Goal: Check status

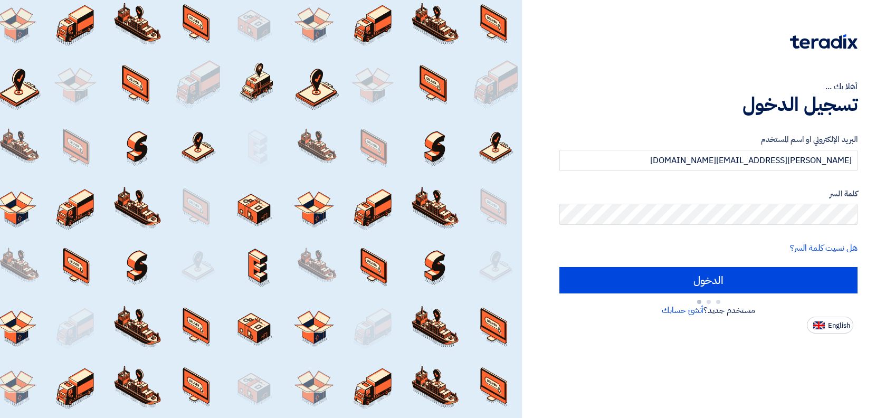
type input "Sign in"
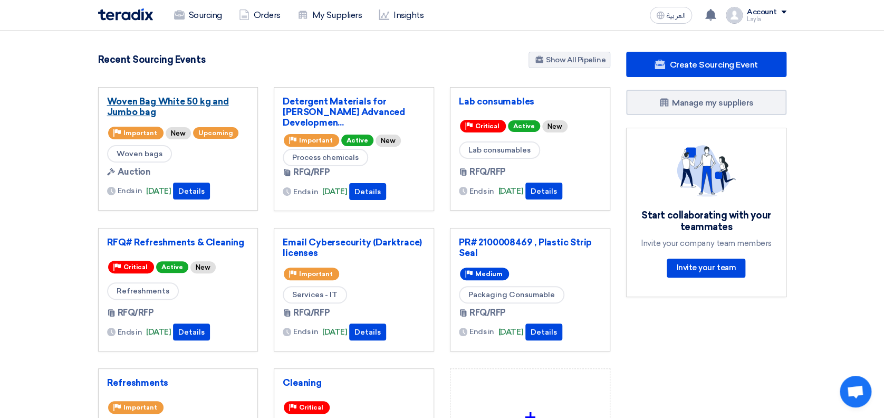
click at [145, 106] on link "Woven Bag White 50 kg and Jumbo bag" at bounding box center [178, 106] width 142 height 21
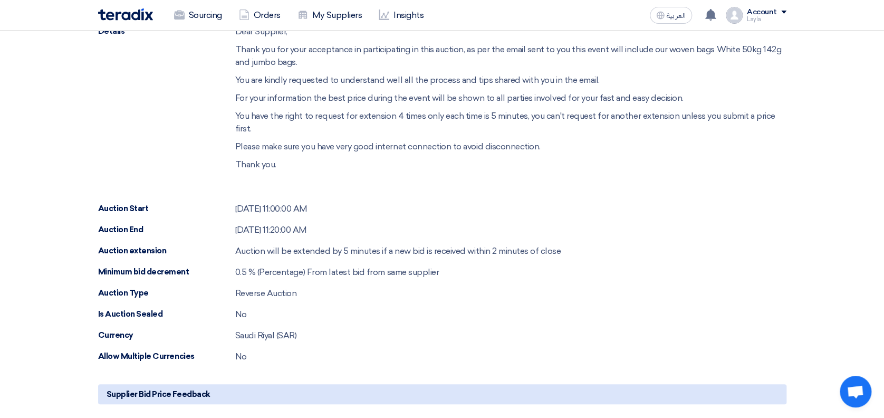
scroll to position [227, 0]
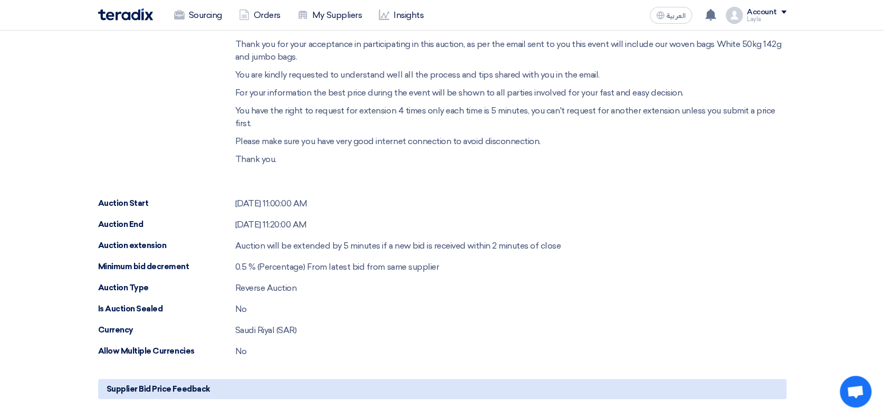
click at [870, 175] on section "Share with your team Waiting auction start… No suppliers accepted the invitatio…" at bounding box center [442, 287] width 884 height 765
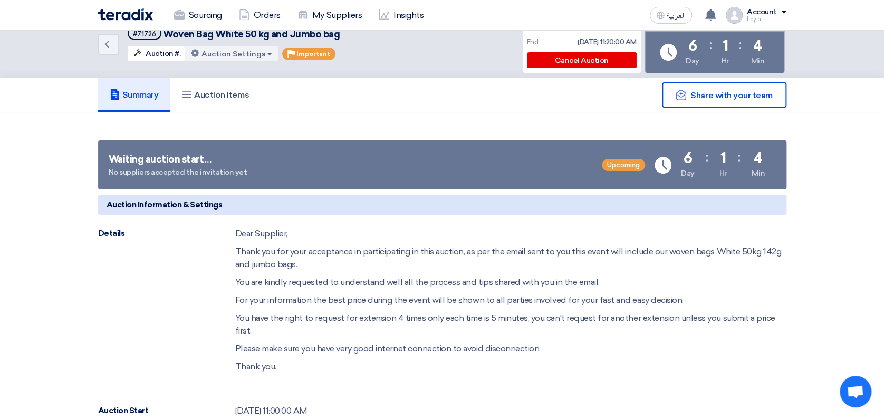
scroll to position [0, 0]
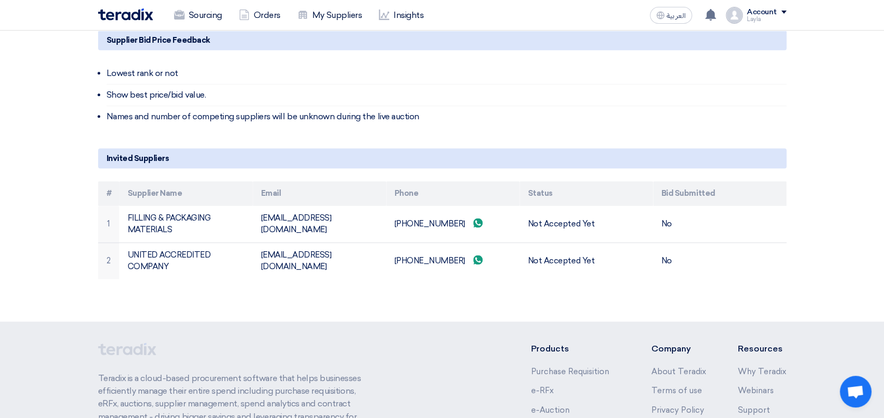
scroll to position [575, 0]
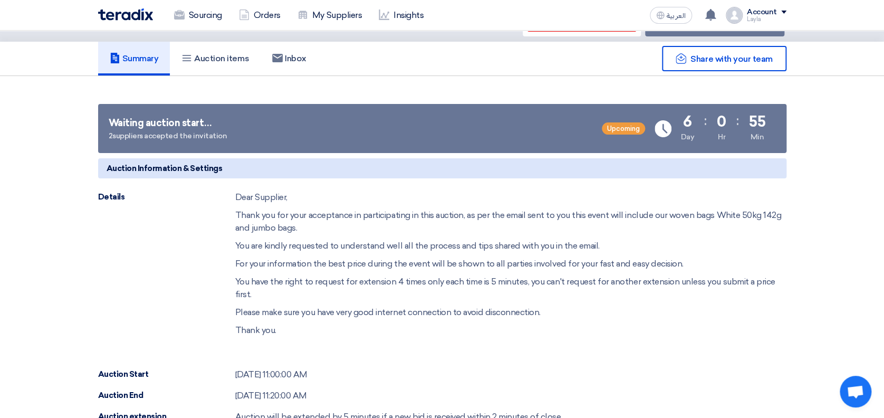
scroll to position [0, 0]
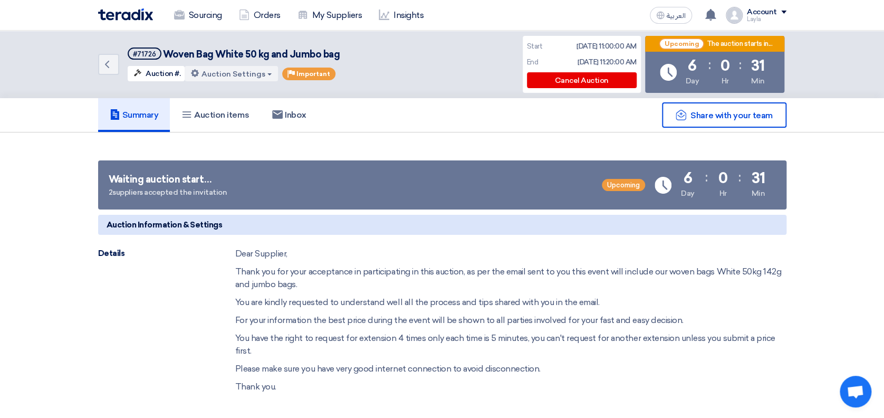
click at [114, 12] on img at bounding box center [125, 14] width 55 height 12
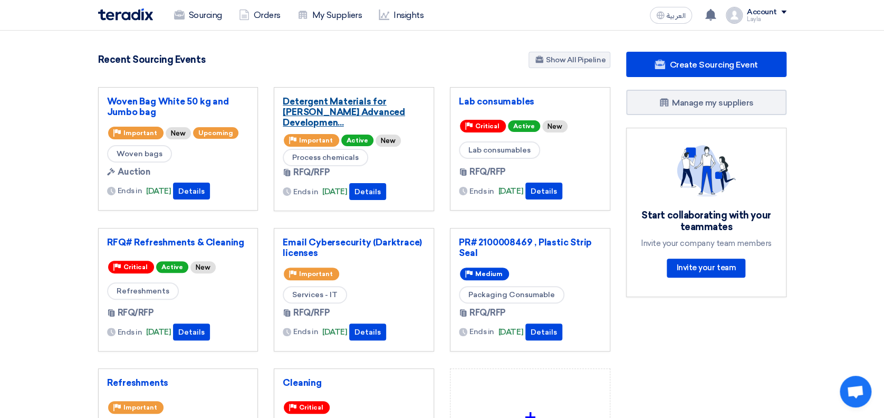
click at [324, 106] on link "Detergent Materials for [PERSON_NAME] Advanced Developmen..." at bounding box center [354, 112] width 142 height 32
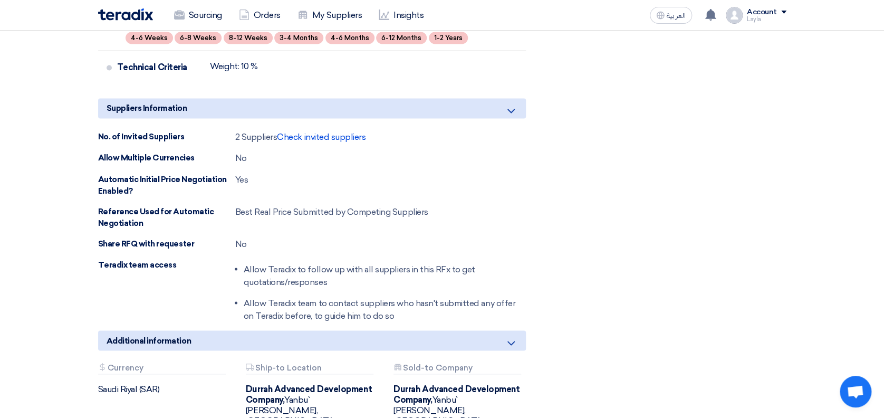
scroll to position [844, 0]
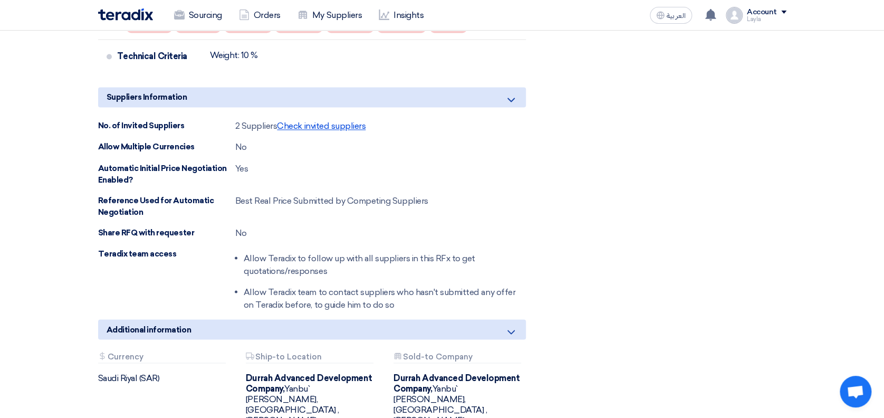
click at [294, 121] on span "Check invited suppliers" at bounding box center [321, 126] width 89 height 10
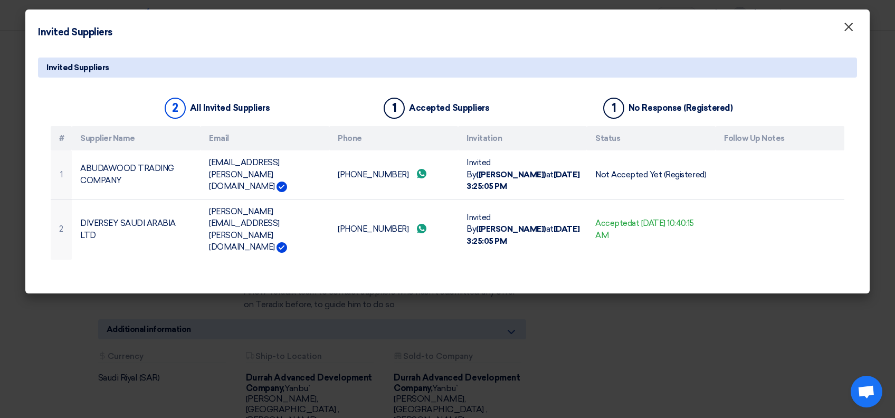
click at [850, 25] on span "×" at bounding box center [848, 29] width 11 height 21
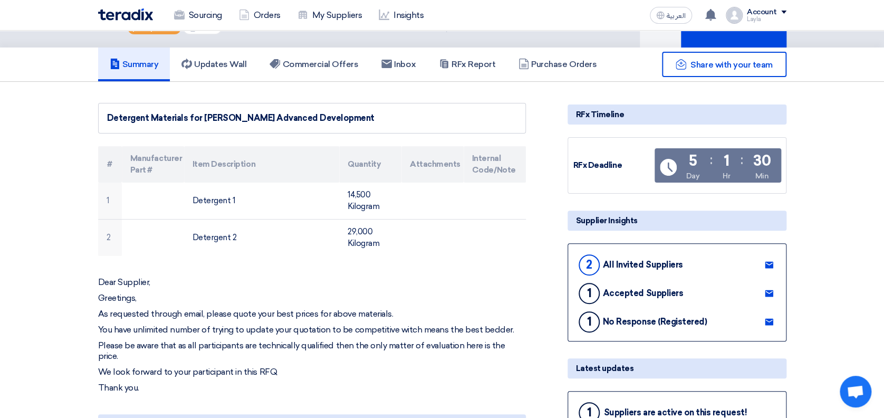
scroll to position [0, 0]
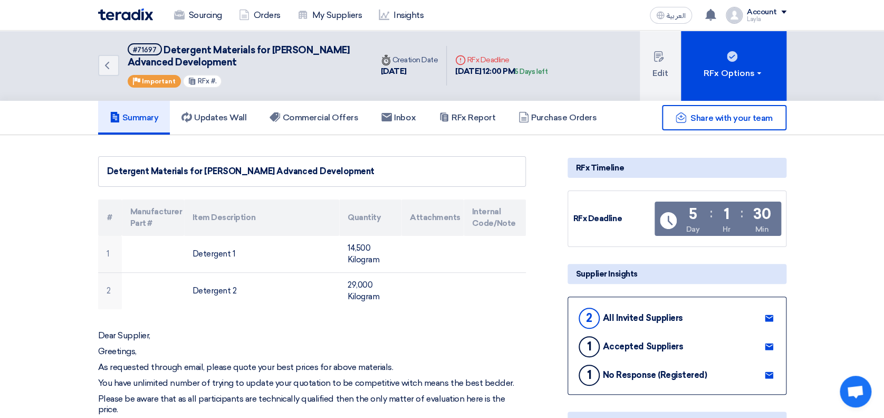
click at [112, 66] on icon "Back" at bounding box center [107, 65] width 13 height 13
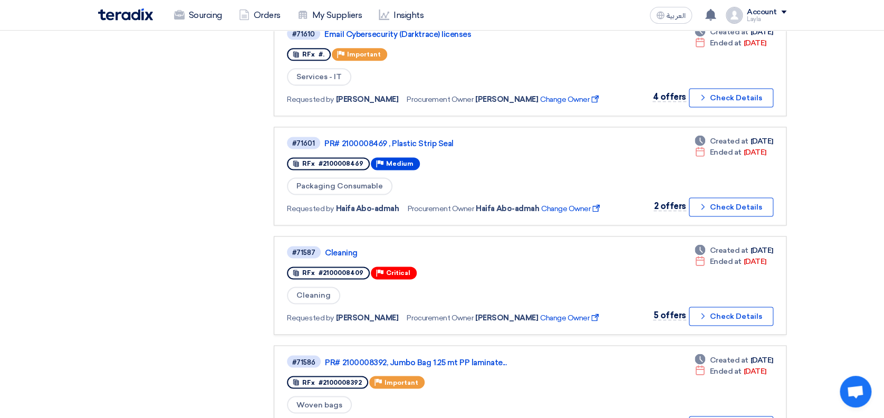
scroll to position [633, 0]
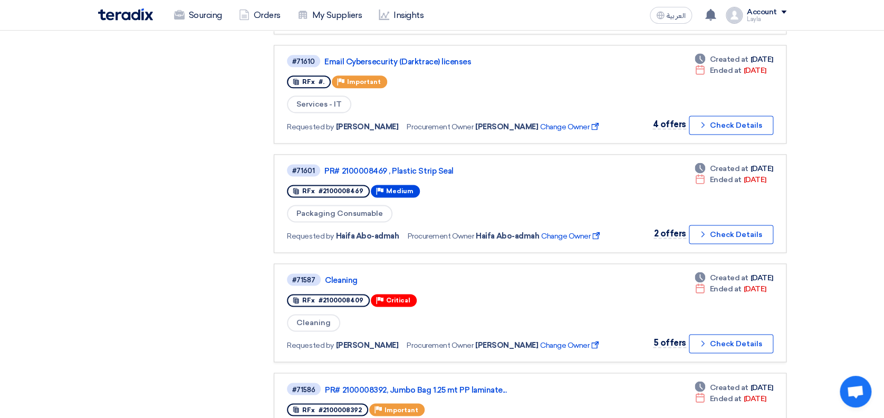
click at [199, 281] on div "Purchase Requisitions Purchase Requisitions 0 Open Requests Open Requests 277 A…" at bounding box center [178, 45] width 176 height 1143
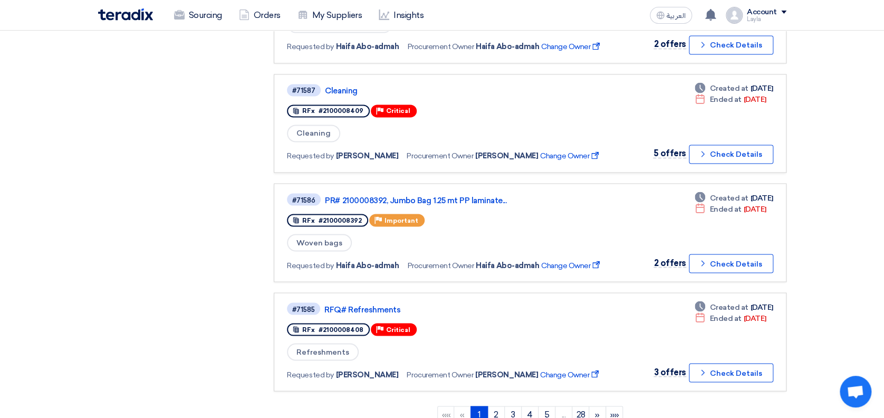
scroll to position [844, 0]
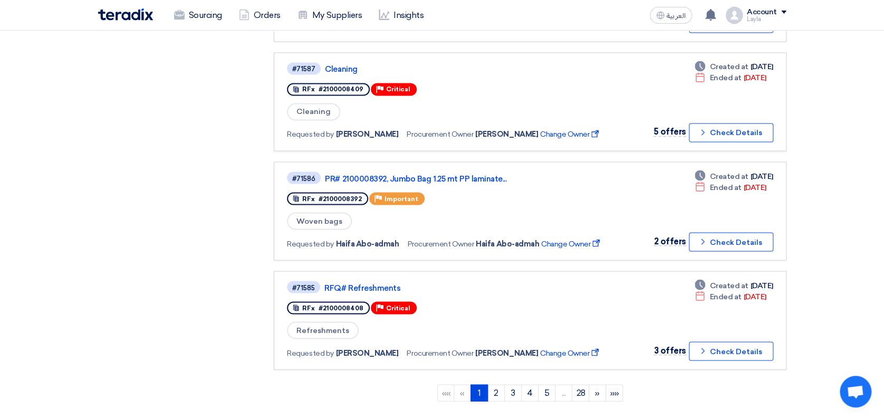
click at [718, 126] on button "Check details Check Details" at bounding box center [731, 132] width 84 height 19
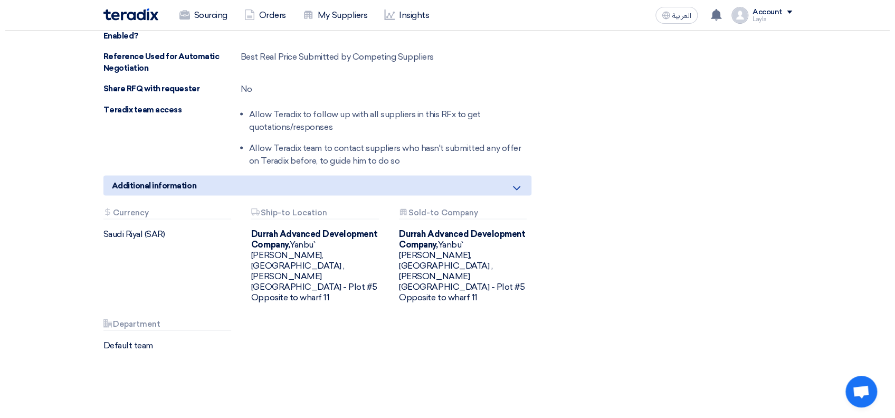
scroll to position [749, 0]
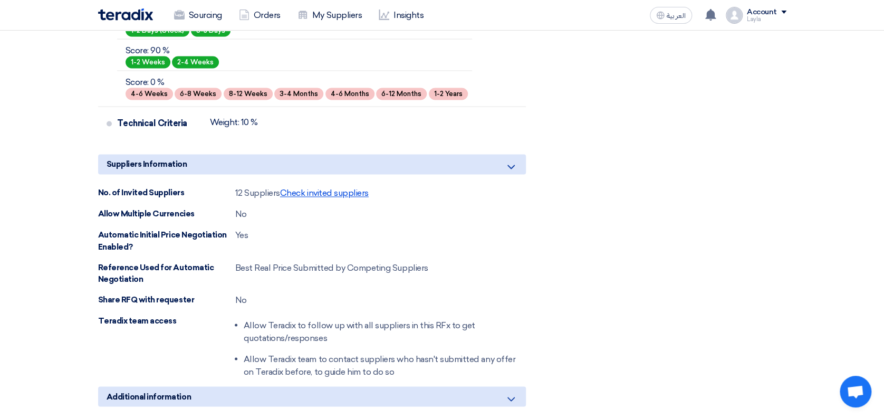
click at [338, 188] on span "Check invited suppliers" at bounding box center [324, 193] width 89 height 10
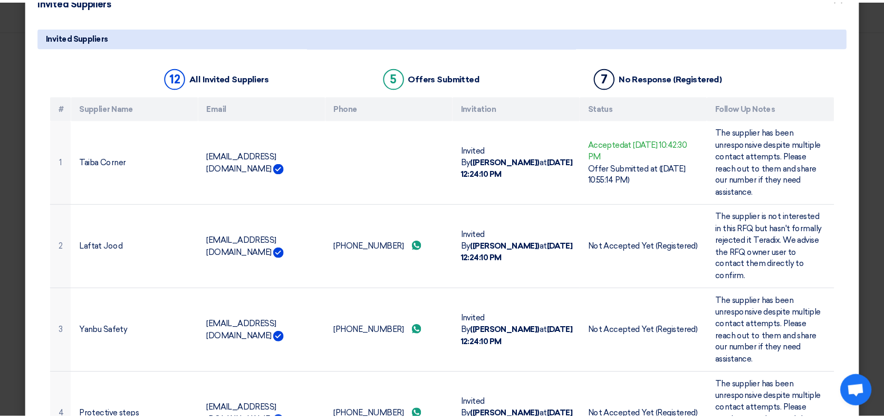
scroll to position [0, 0]
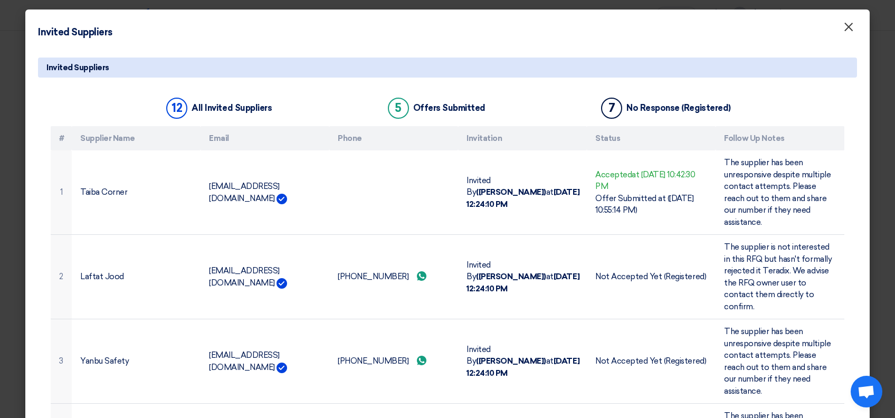
click at [843, 27] on span "×" at bounding box center [848, 29] width 11 height 21
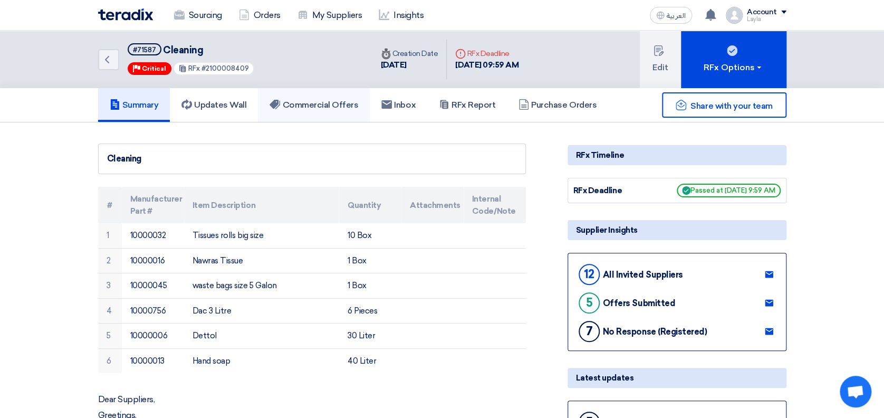
click at [300, 98] on link "Commercial Offers" at bounding box center [314, 105] width 112 height 34
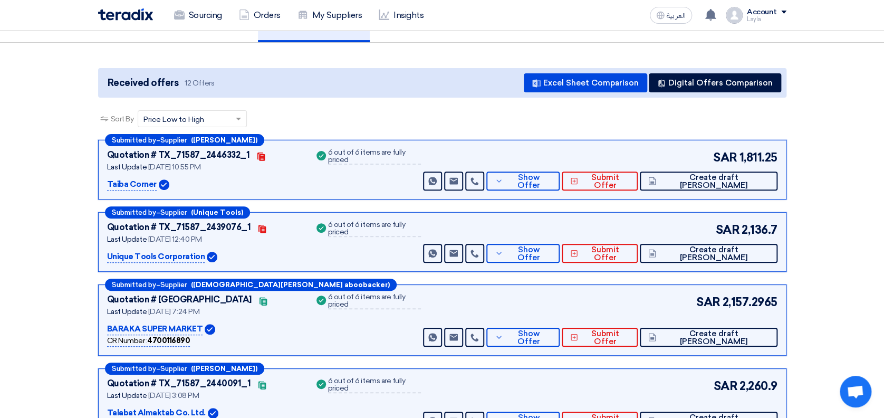
scroll to position [70, 0]
